Goal: Find specific page/section

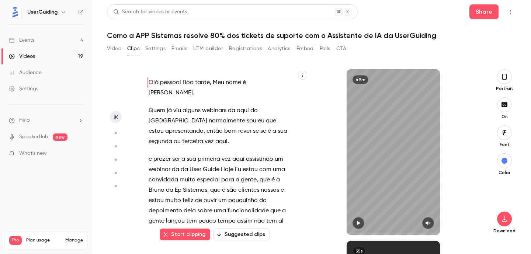
click at [137, 64] on div "Olá pessoal Boa tarde , Meu nome é [PERSON_NAME] . Quem [PERSON_NAME] viu algun…" at bounding box center [312, 156] width 410 height 197
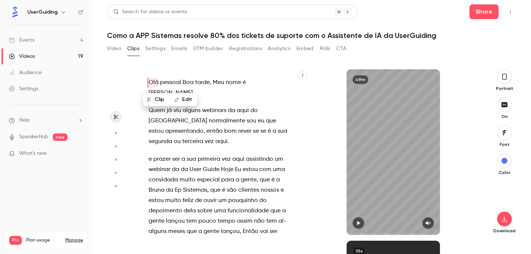
click at [26, 45] on link "Events 4" at bounding box center [46, 40] width 92 height 16
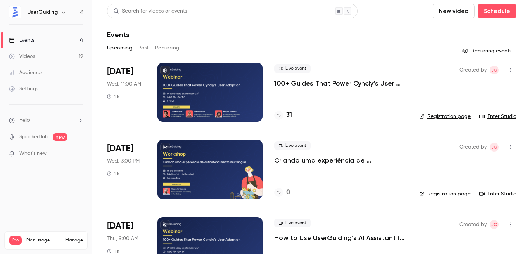
scroll to position [17, 0]
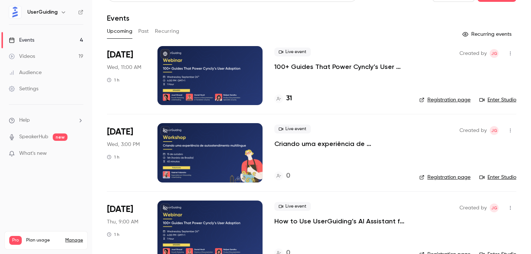
click at [222, 163] on div at bounding box center [210, 152] width 105 height 59
